Goal: Find specific page/section: Find specific page/section

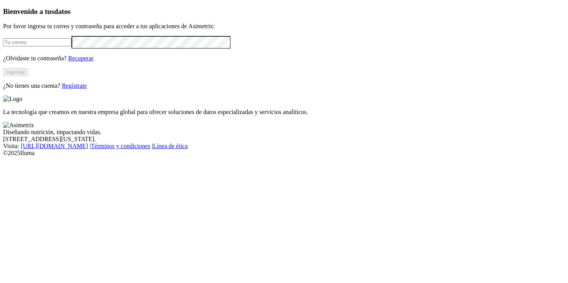
click at [72, 46] on input "email" at bounding box center [37, 42] width 68 height 8
type input "[PERSON_NAME][EMAIL_ADDRESS][PERSON_NAME][DOMAIN_NAME]"
click at [28, 76] on button "Ingresar" at bounding box center [15, 72] width 25 height 8
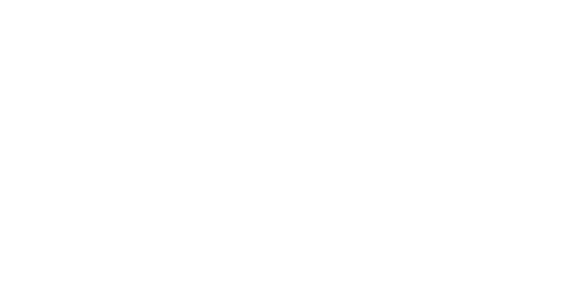
type input "alur"
